Goal: Navigation & Orientation: Find specific page/section

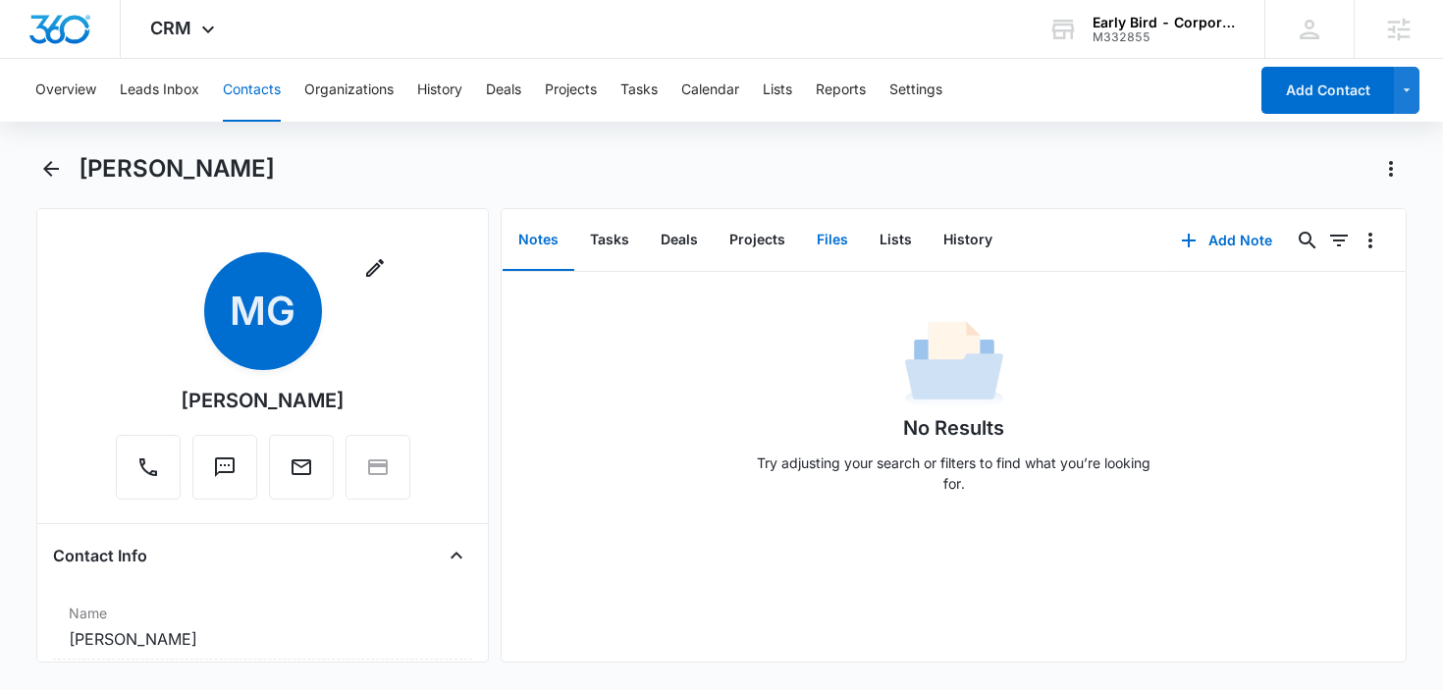
click at [817, 246] on button "Files" at bounding box center [832, 240] width 63 height 61
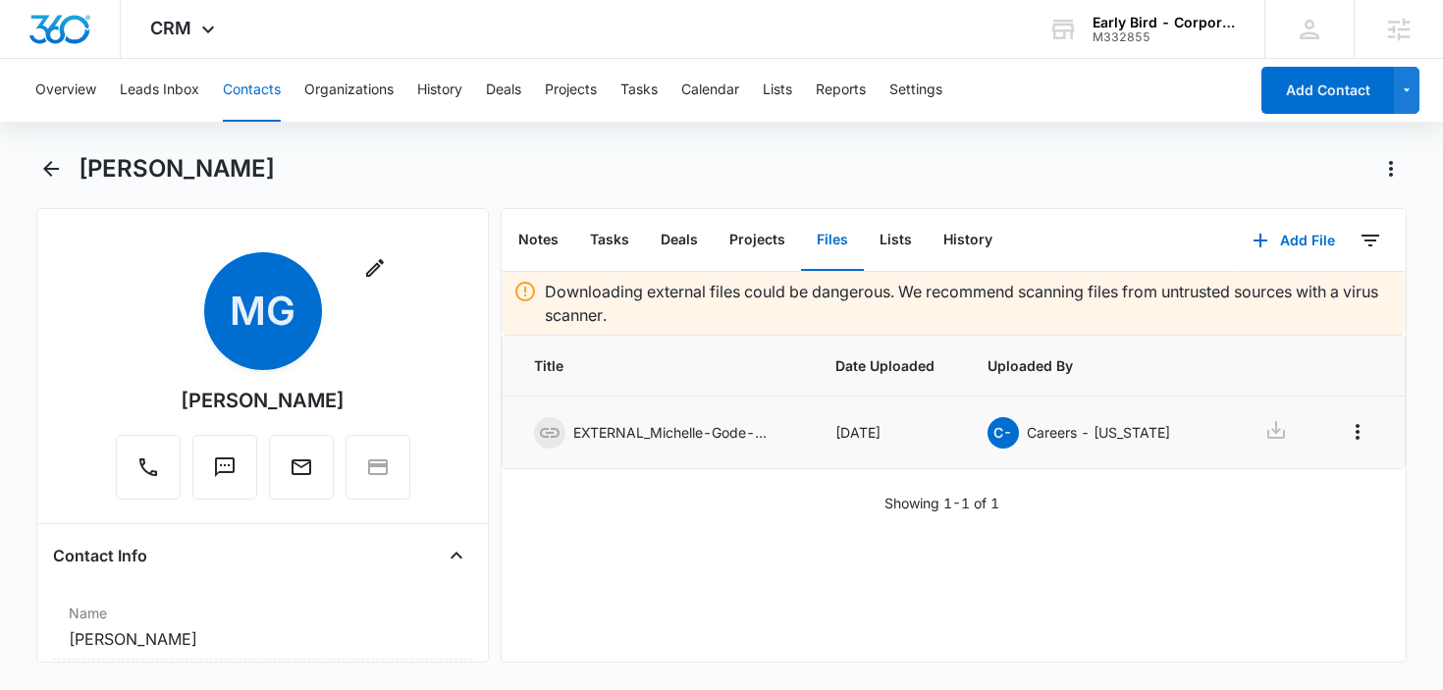
click at [796, 437] on td "EXTERNAL_Michelle-Gode-.pdf" at bounding box center [656, 432] width 309 height 73
click at [965, 564] on div "Downloading external files could be dangerous. We recommend scanning files from…" at bounding box center [953, 467] width 904 height 390
click at [1125, 522] on div "Downloading external files could be dangerous. We recommend scanning files from…" at bounding box center [953, 467] width 904 height 390
click at [542, 234] on button "Notes" at bounding box center [538, 240] width 72 height 61
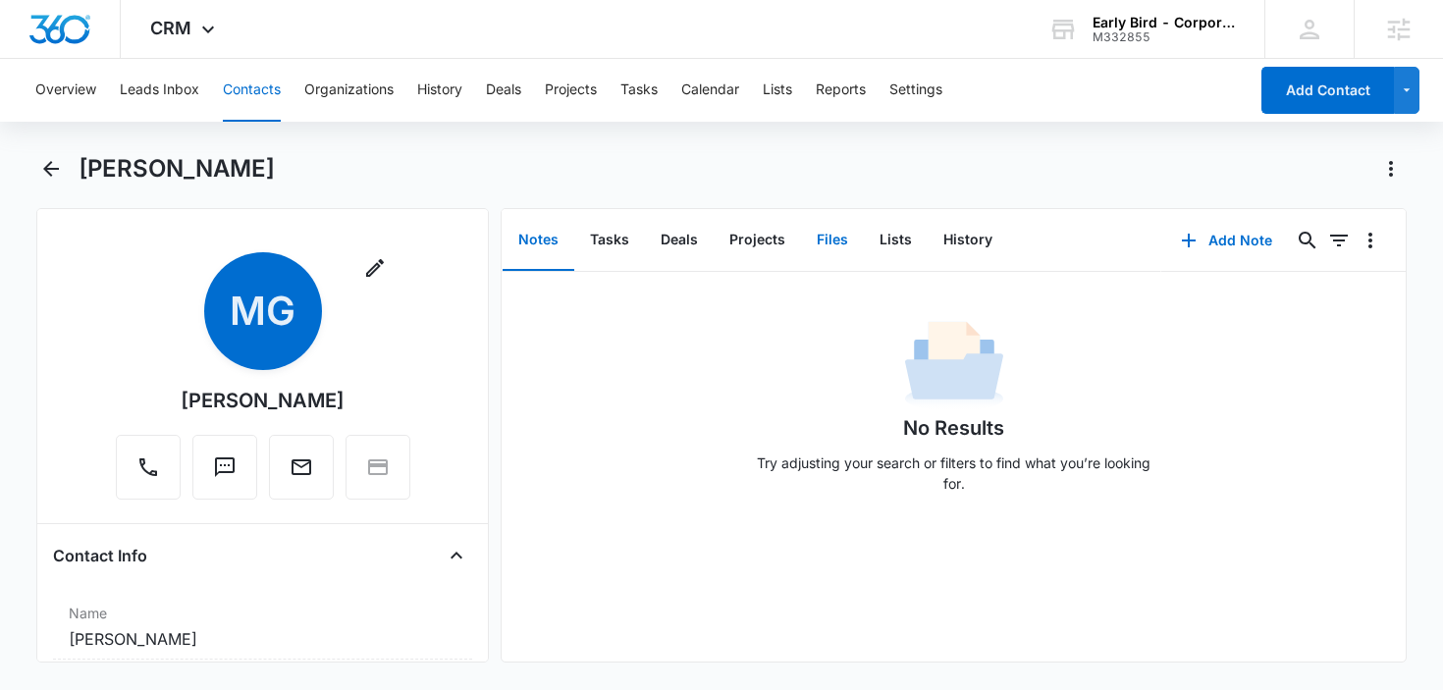
click at [834, 237] on button "Files" at bounding box center [832, 240] width 63 height 61
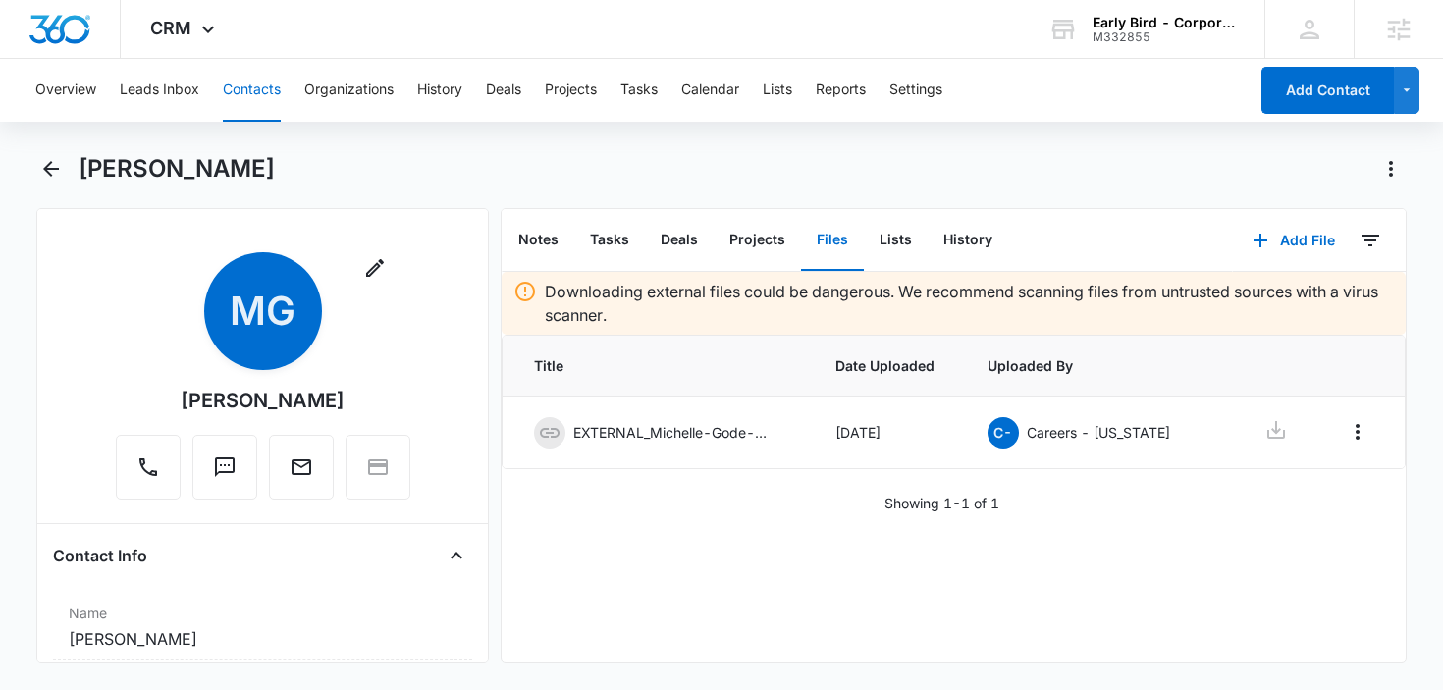
click at [817, 577] on div "Downloading external files could be dangerous. We recommend scanning files from…" at bounding box center [953, 467] width 904 height 390
click at [1264, 428] on icon at bounding box center [1276, 430] width 24 height 24
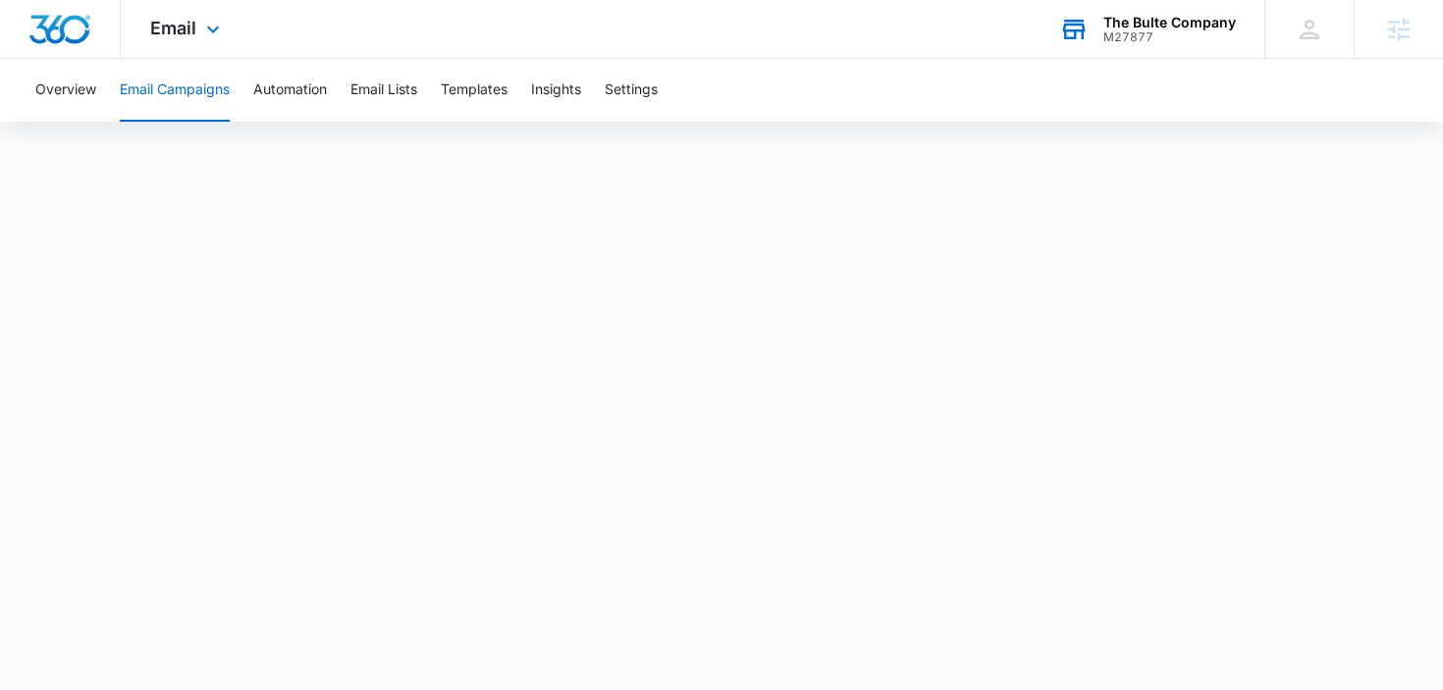
click at [1163, 35] on div "M27877" at bounding box center [1169, 37] width 132 height 14
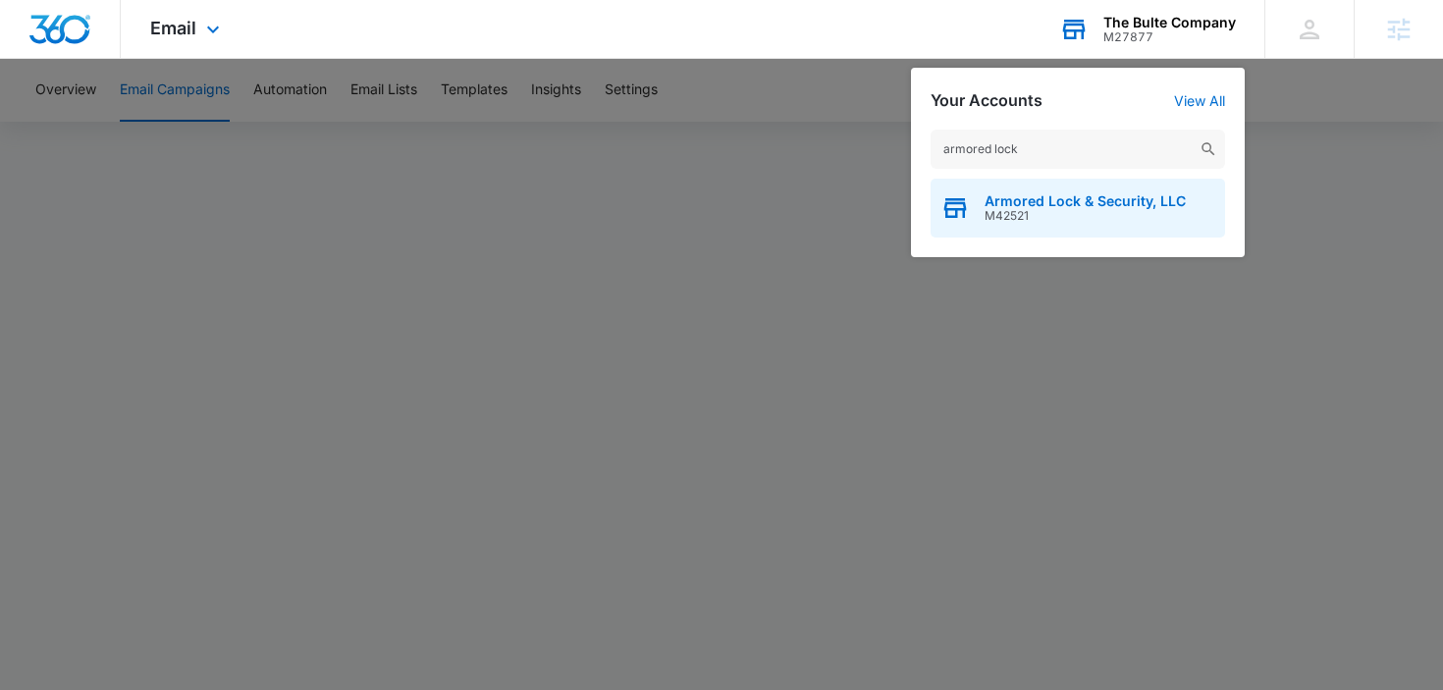
type input "armored lock"
click at [1054, 212] on span "M42521" at bounding box center [1084, 216] width 201 height 14
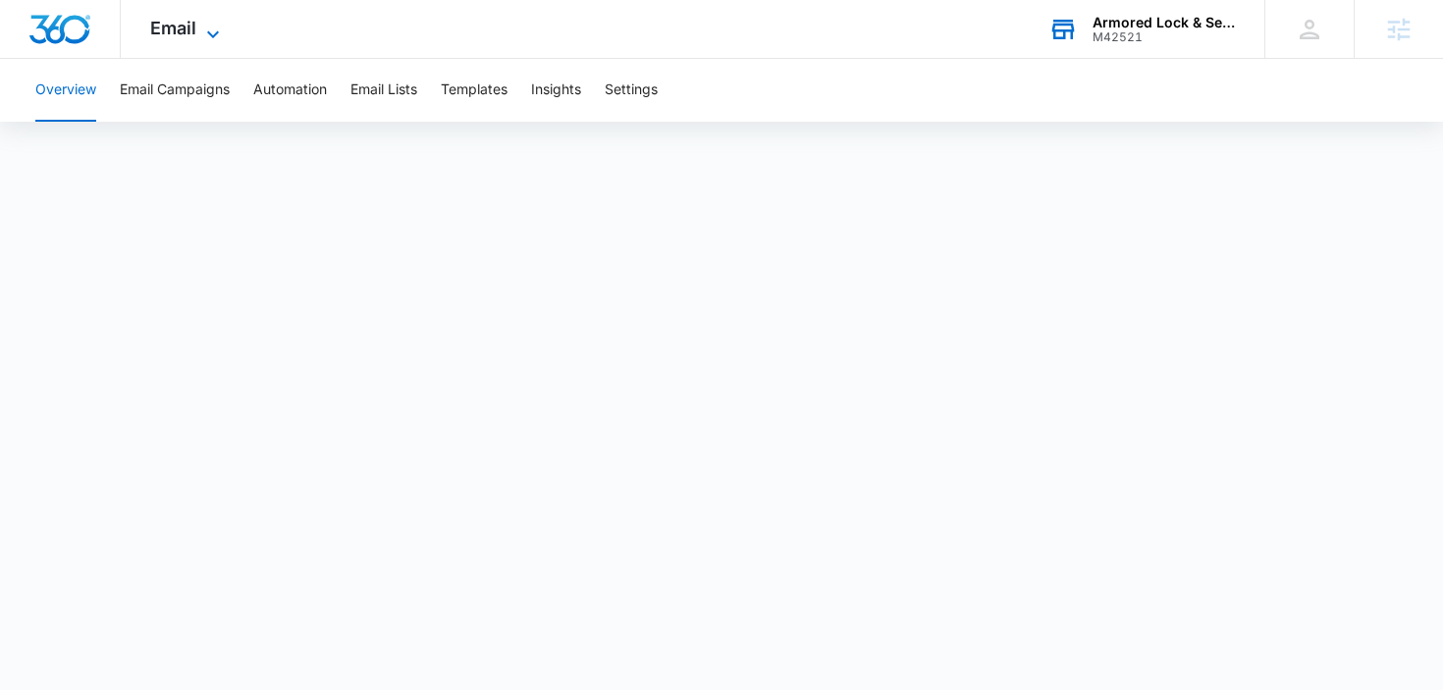
click at [191, 26] on span "Email" at bounding box center [173, 28] width 46 height 21
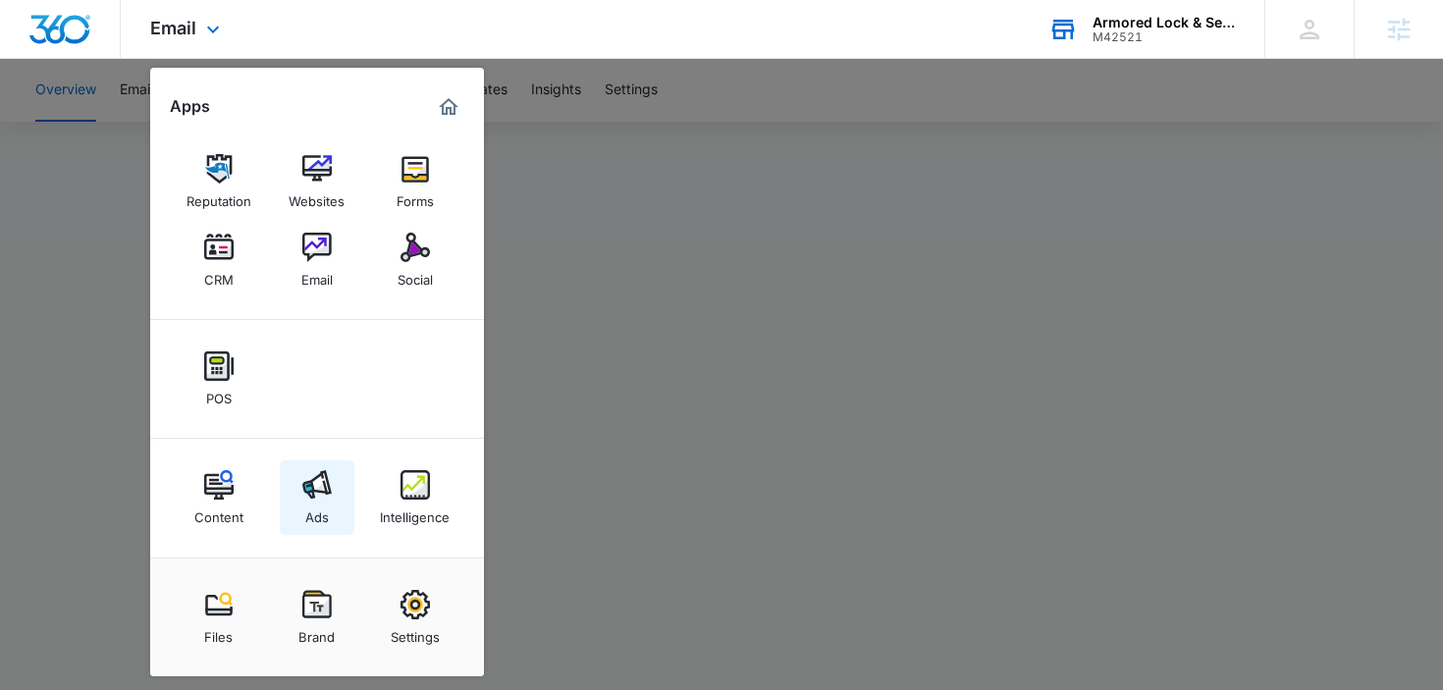
click at [294, 494] on link "Ads" at bounding box center [317, 497] width 75 height 75
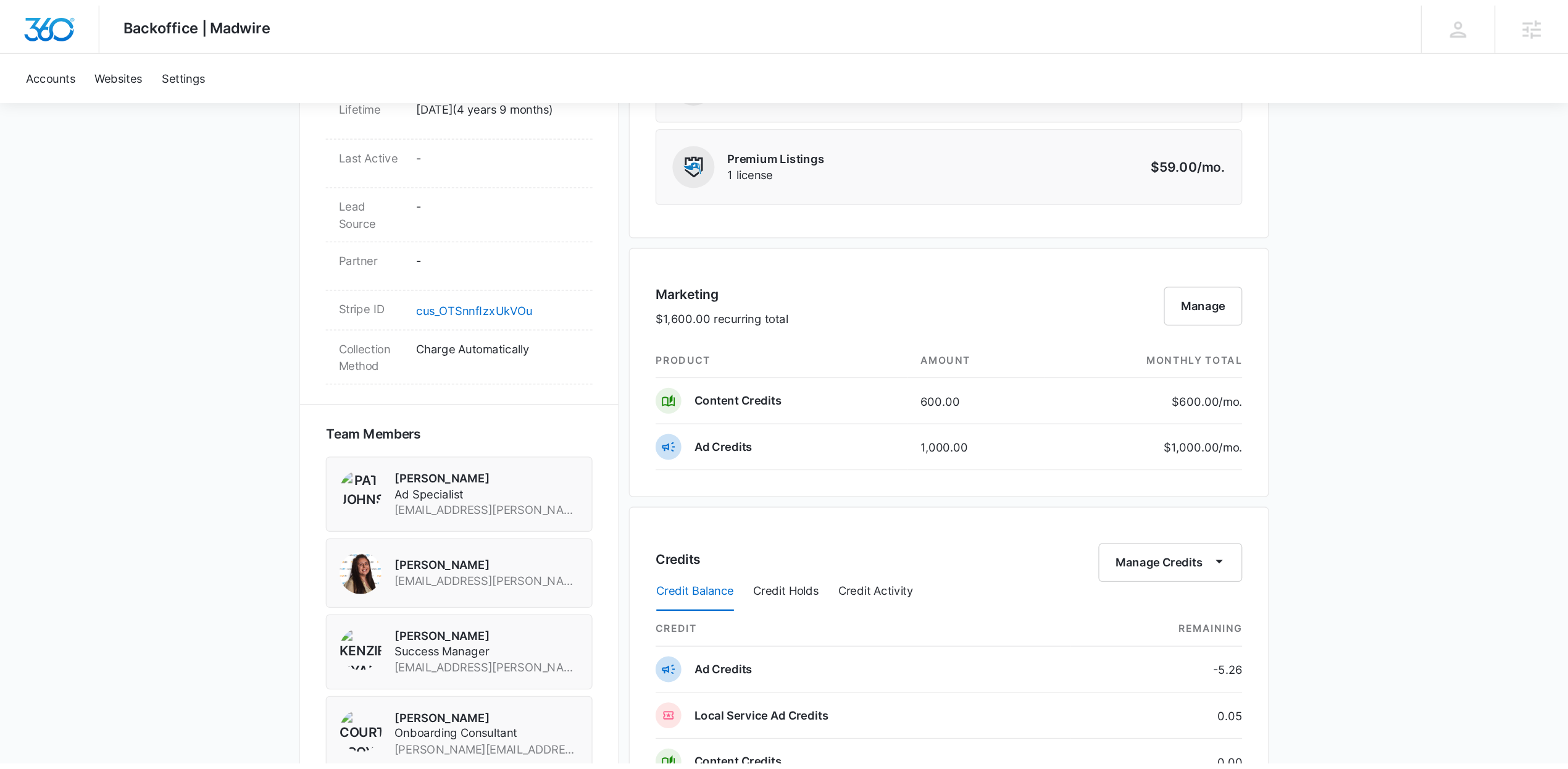
scroll to position [680, 0]
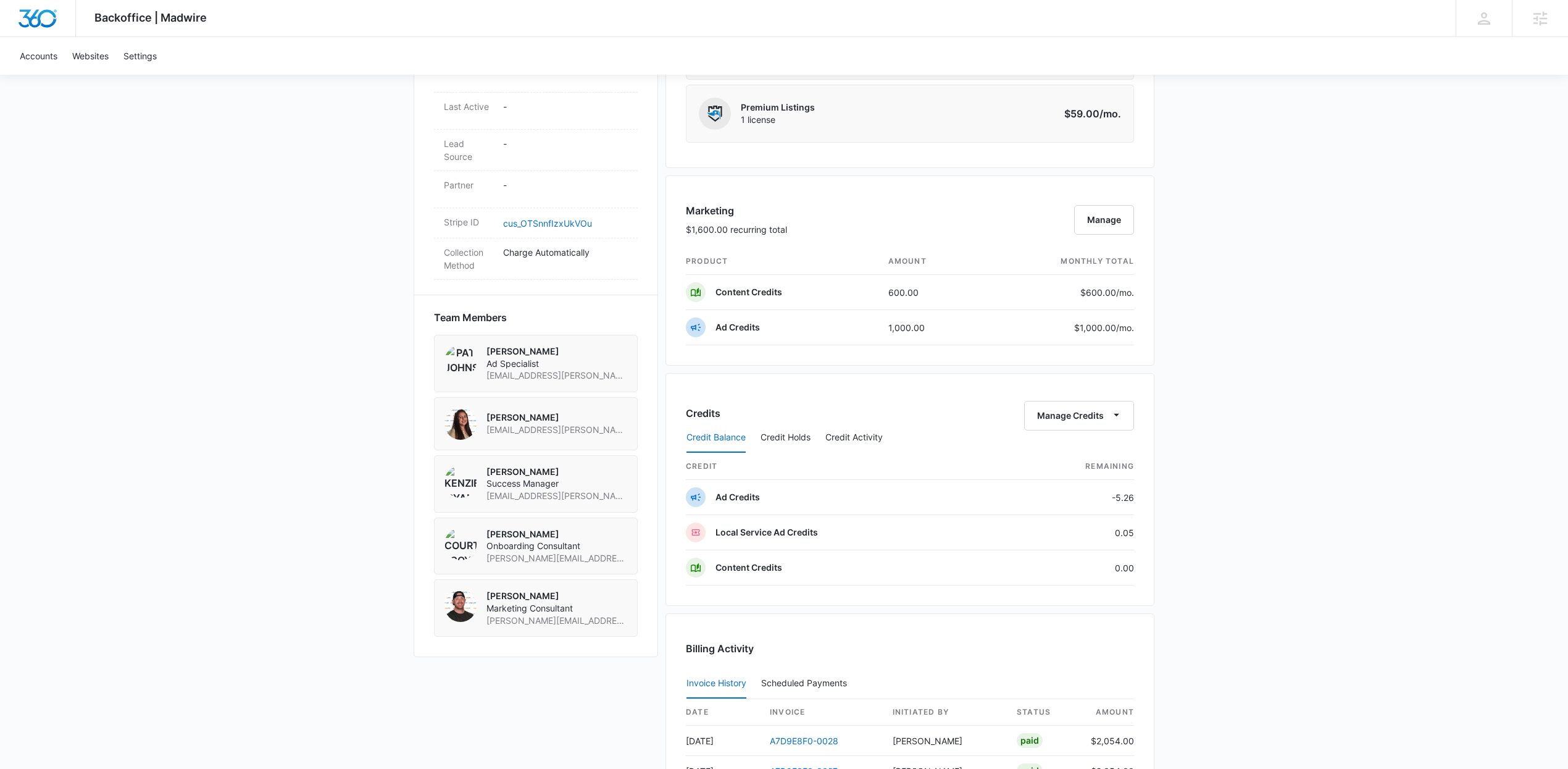
click at [1209, 335] on div "Backoffice | Madwire Apps Settings Kenzie Ryan kenzie.ryan@madwire.com My Profi…" at bounding box center [784, 184] width 1568 height 1727
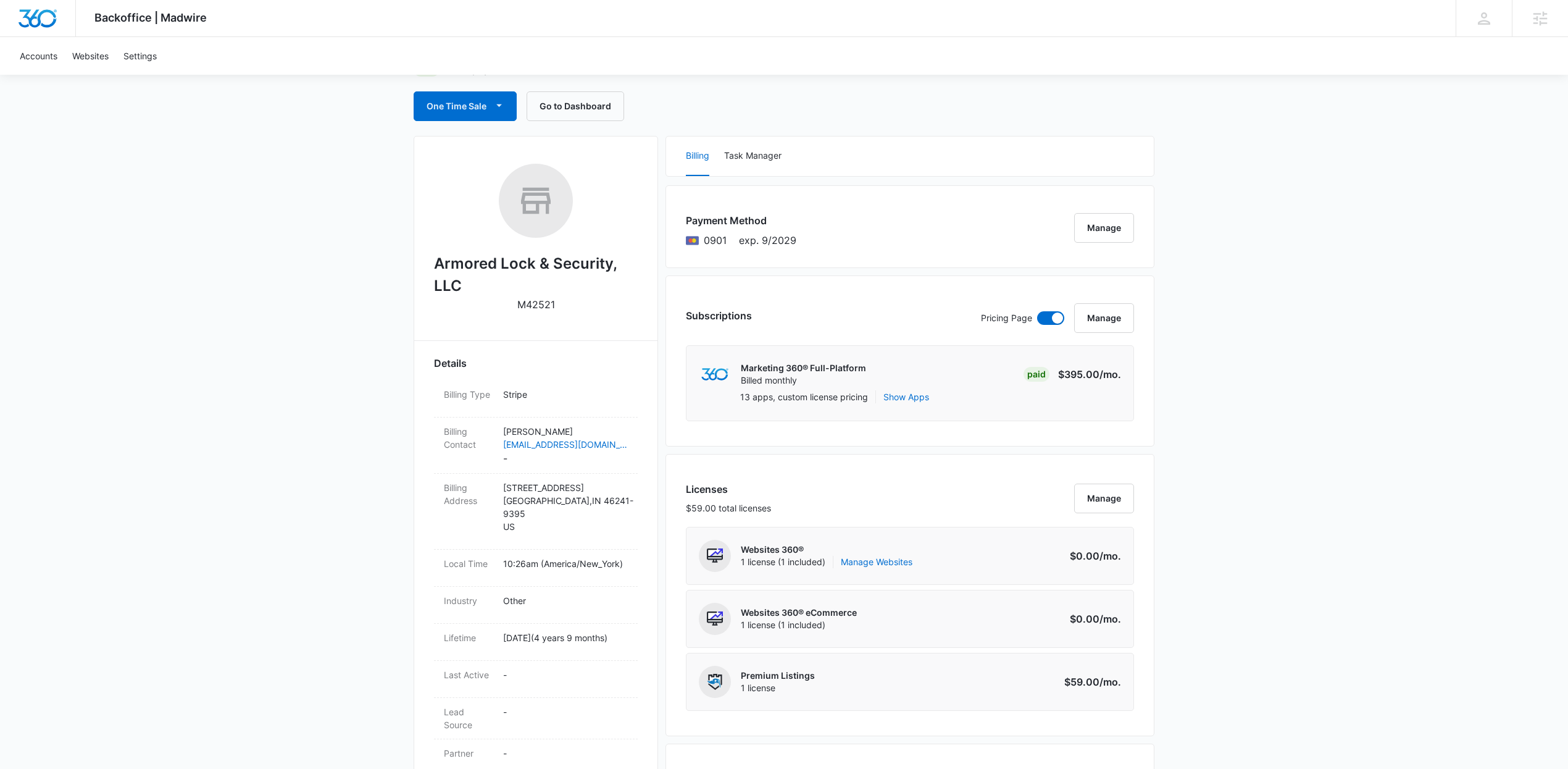
scroll to position [0, 0]
